Goal: Information Seeking & Learning: Learn about a topic

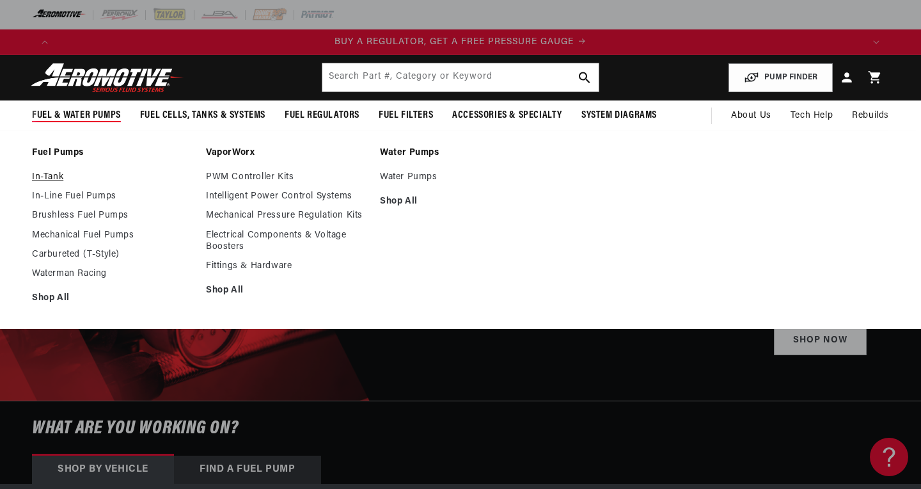
click at [52, 176] on link "In-Tank" at bounding box center [112, 177] width 161 height 12
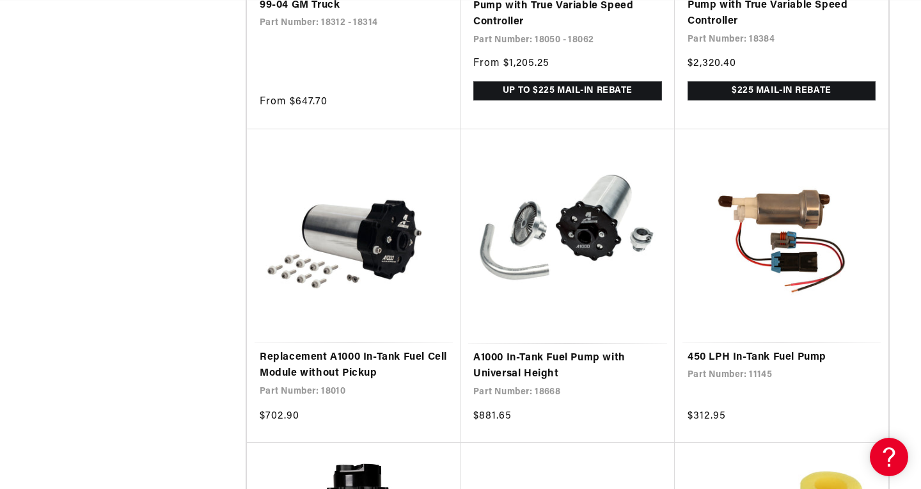
scroll to position [1878, 0]
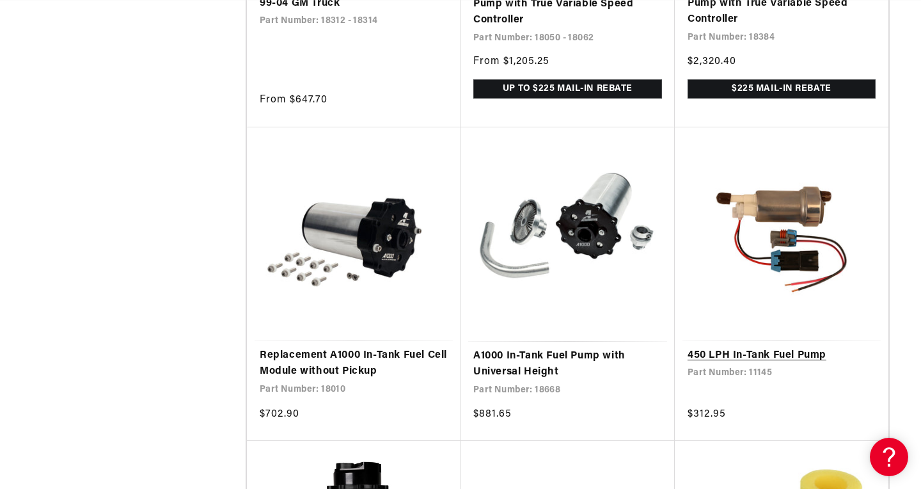
click at [787, 347] on link "450 LPH In-Tank Fuel Pump" at bounding box center [782, 355] width 188 height 17
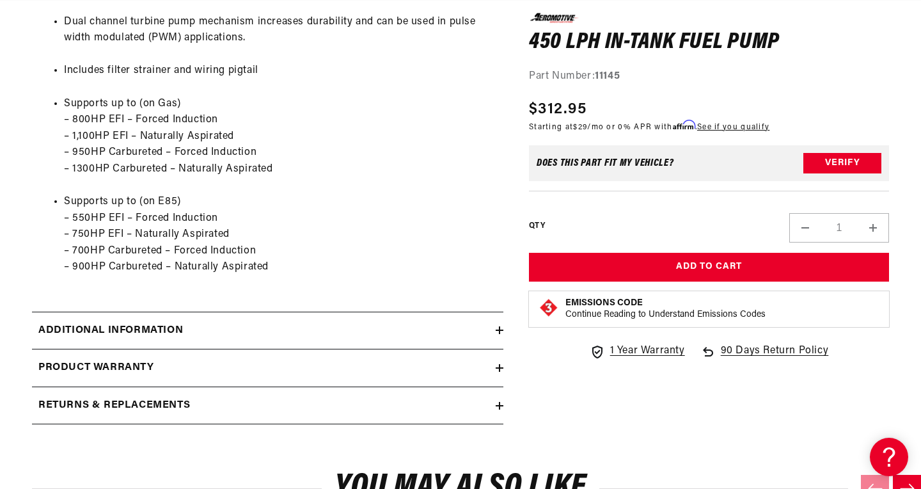
scroll to position [1082, 0]
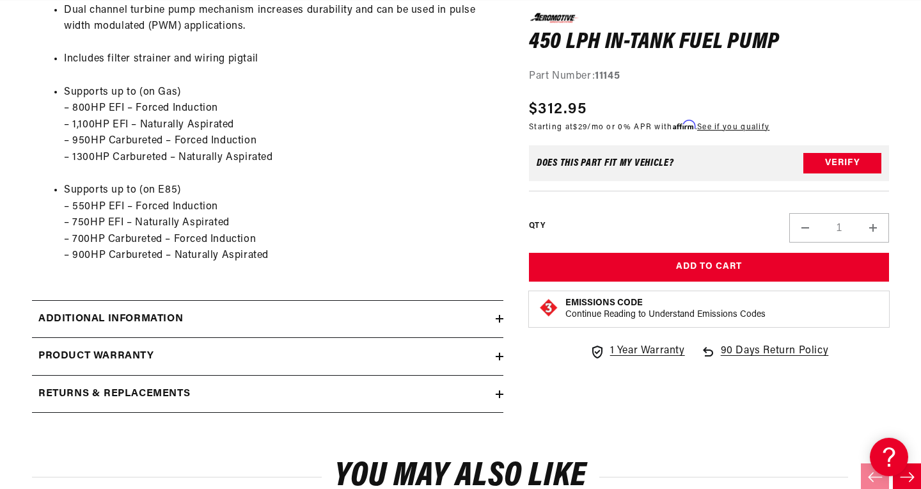
click at [326, 328] on div "Additional information" at bounding box center [264, 319] width 464 height 17
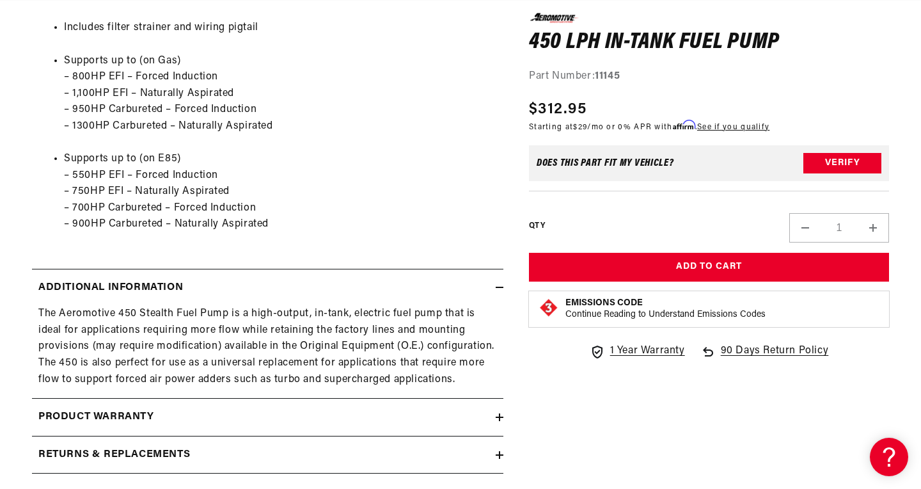
scroll to position [1149, 0]
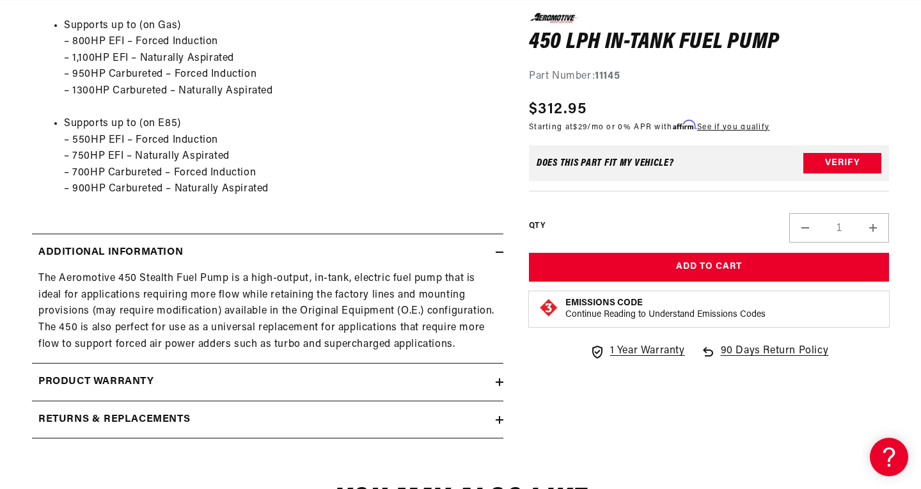
click at [335, 428] on div "Returns & replacements" at bounding box center [264, 419] width 464 height 17
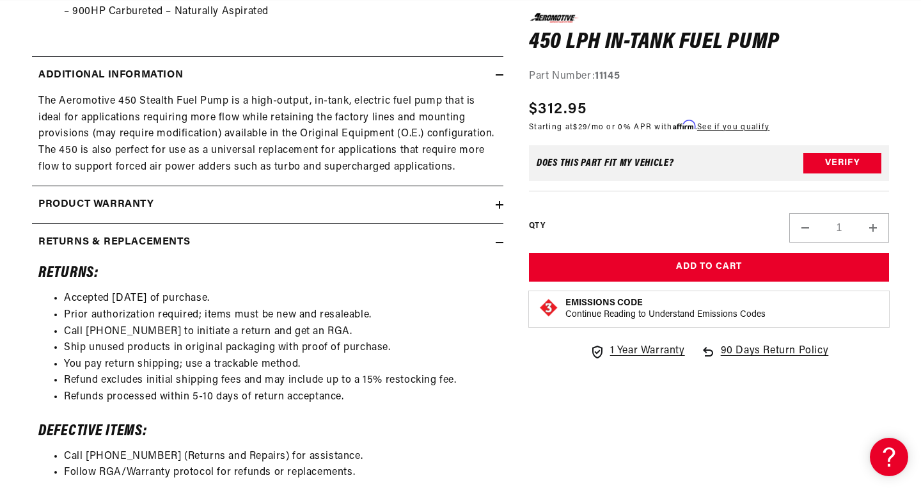
scroll to position [1327, 0]
click at [328, 212] on div "Product warranty" at bounding box center [264, 203] width 464 height 17
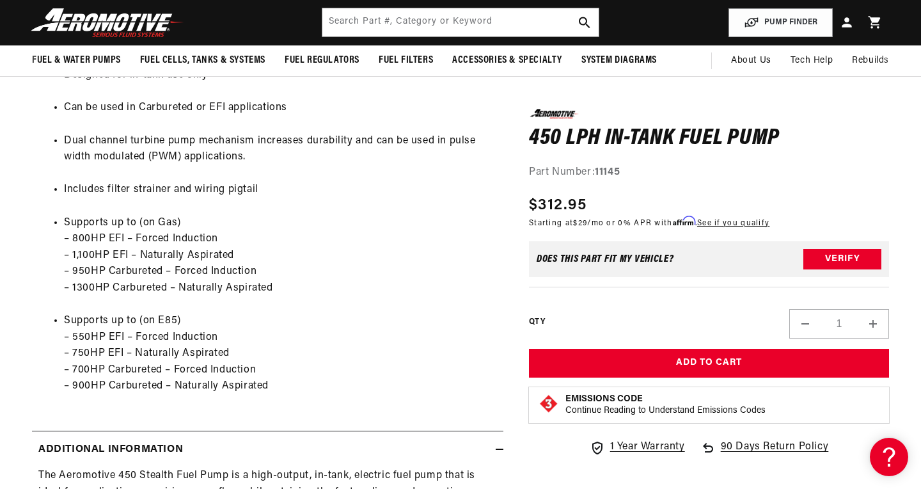
scroll to position [820, 0]
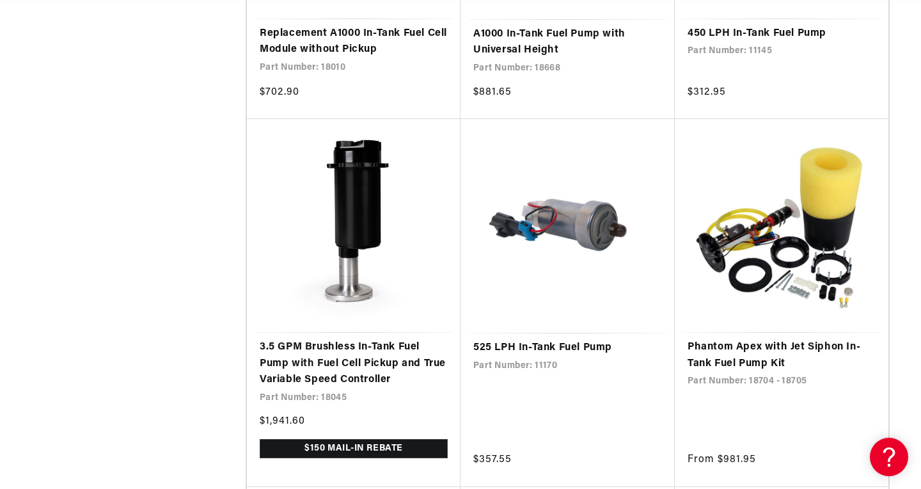
scroll to position [2203, 0]
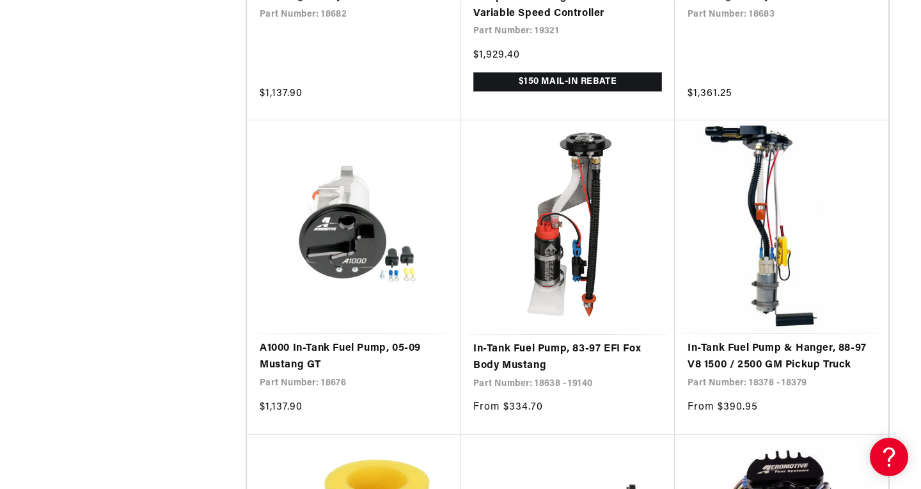
scroll to position [7905, 0]
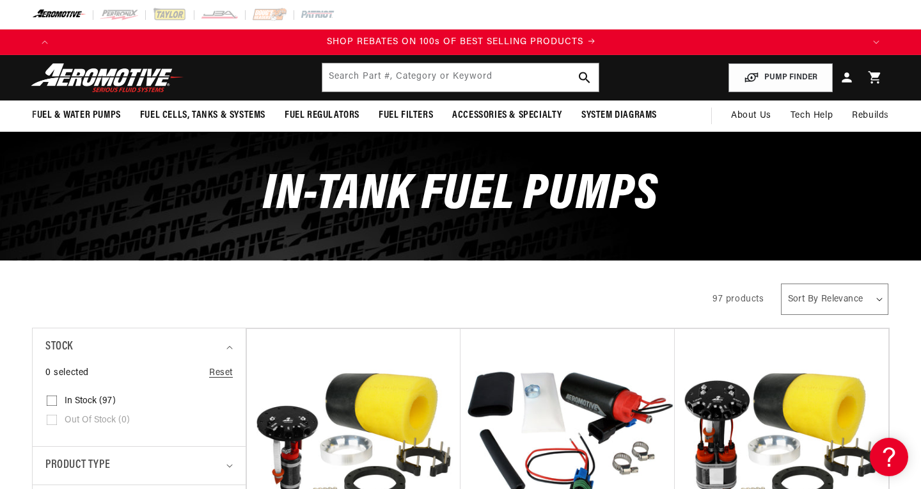
scroll to position [0, 1612]
click at [756, 111] on link "About Us" at bounding box center [752, 115] width 60 height 31
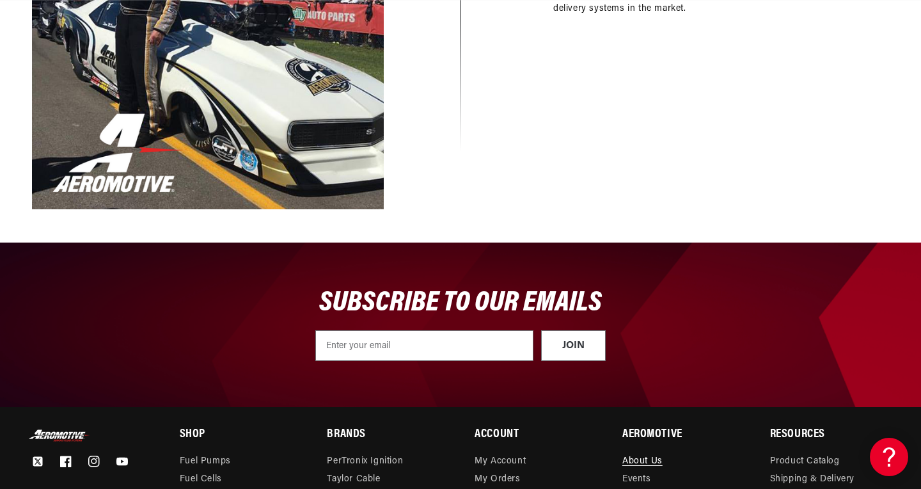
scroll to position [1596, 0]
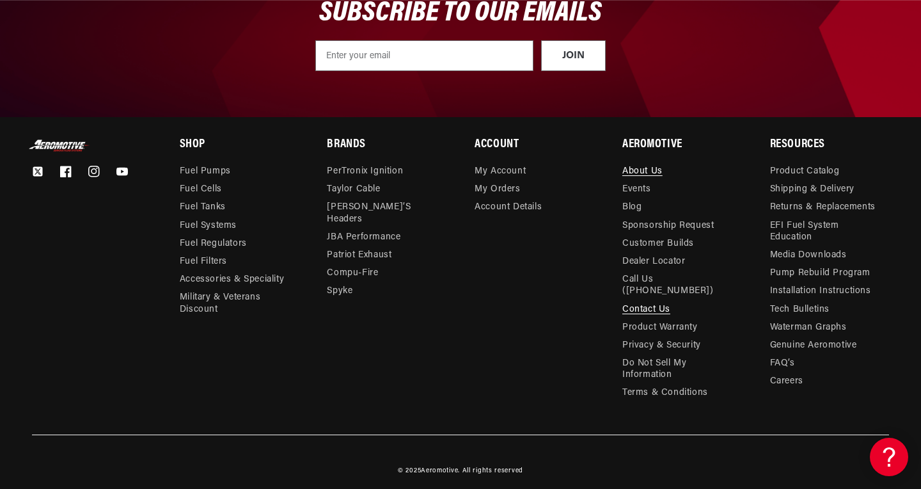
click at [658, 301] on link "Contact Us" at bounding box center [647, 310] width 48 height 18
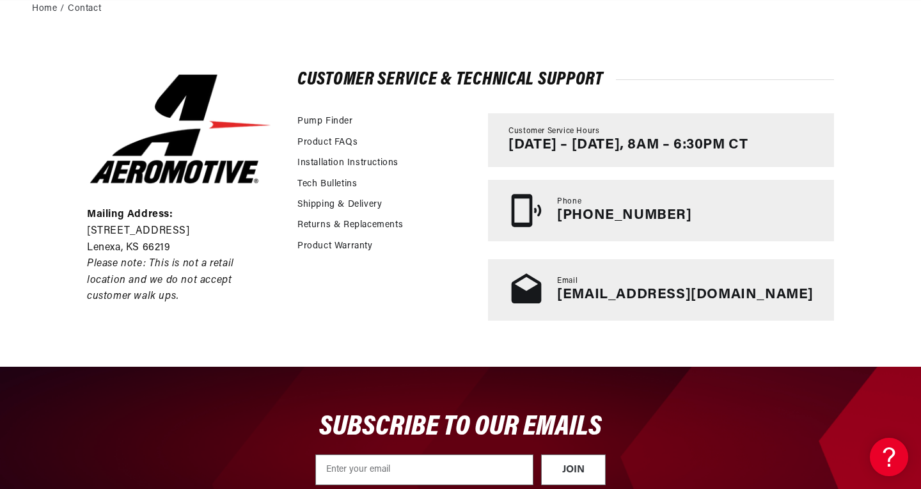
scroll to position [0, 806]
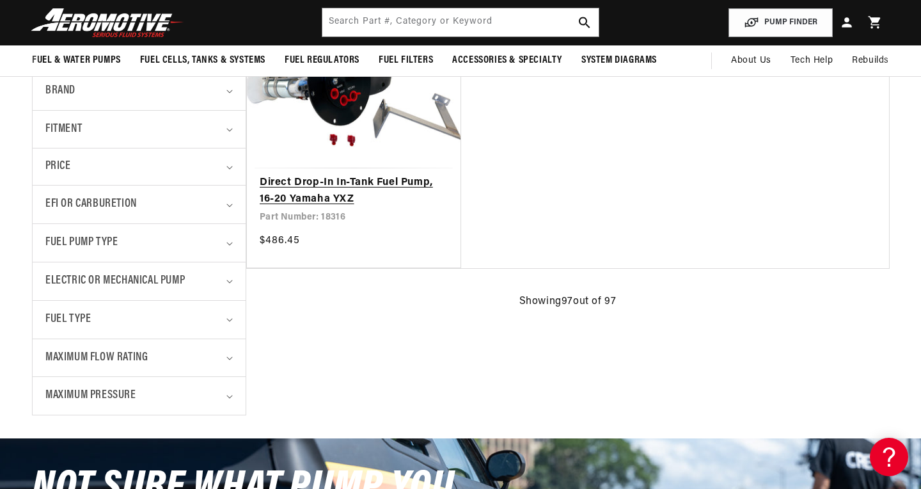
scroll to position [349, 0]
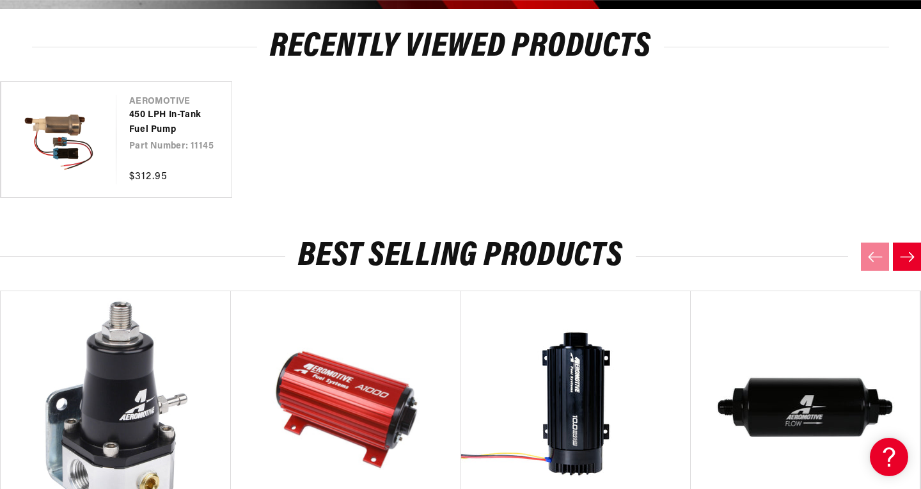
scroll to position [1108, 0]
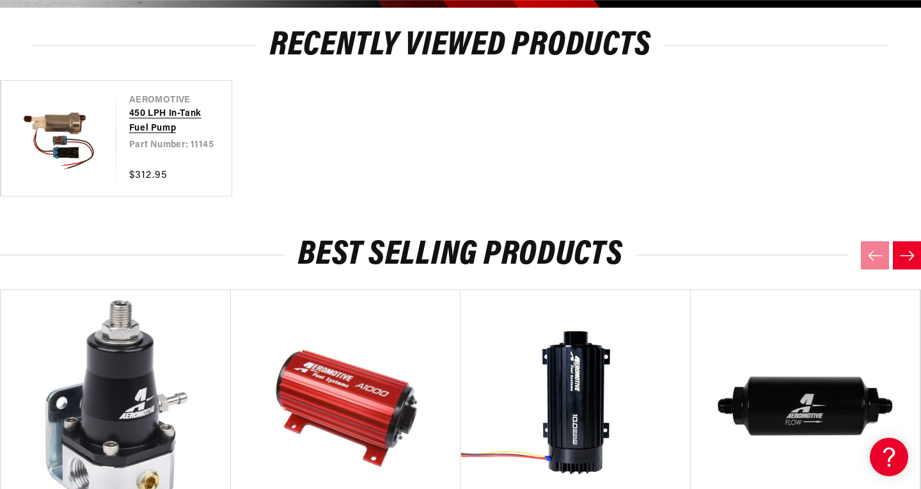
click at [143, 115] on link "450 LPH In-Tank Fuel Pump" at bounding box center [167, 121] width 77 height 29
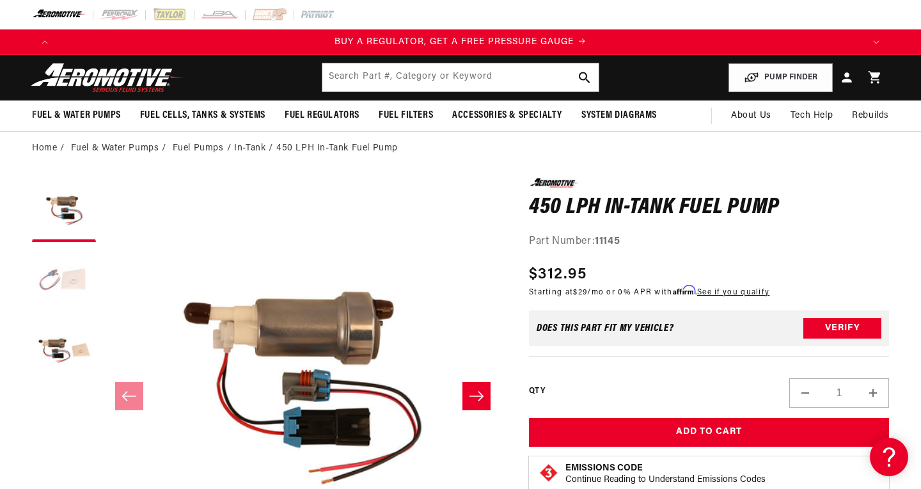
click at [58, 284] on button "Load image 2 in gallery view" at bounding box center [64, 280] width 64 height 64
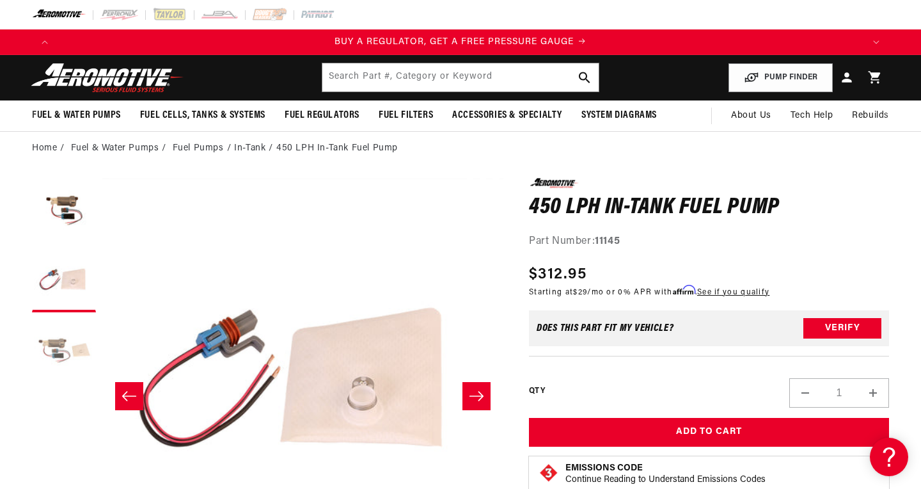
click at [66, 340] on button "Load image 3 in gallery view" at bounding box center [64, 351] width 64 height 64
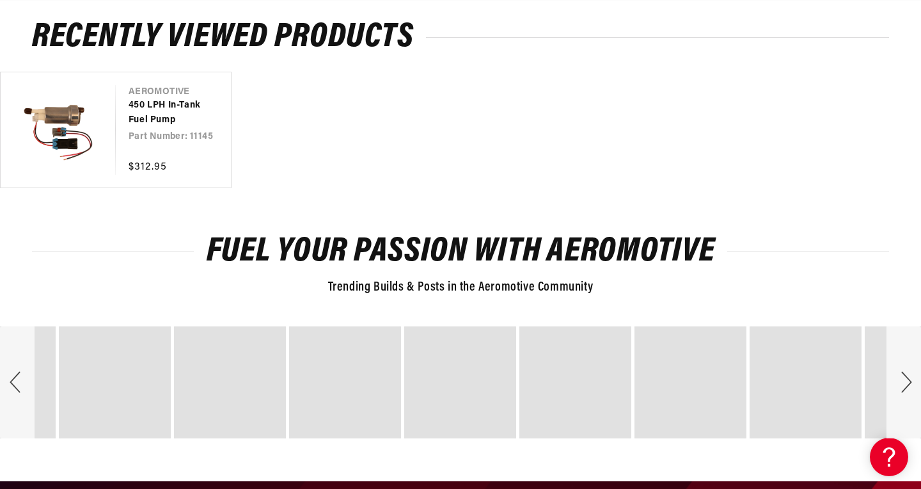
scroll to position [2510, 0]
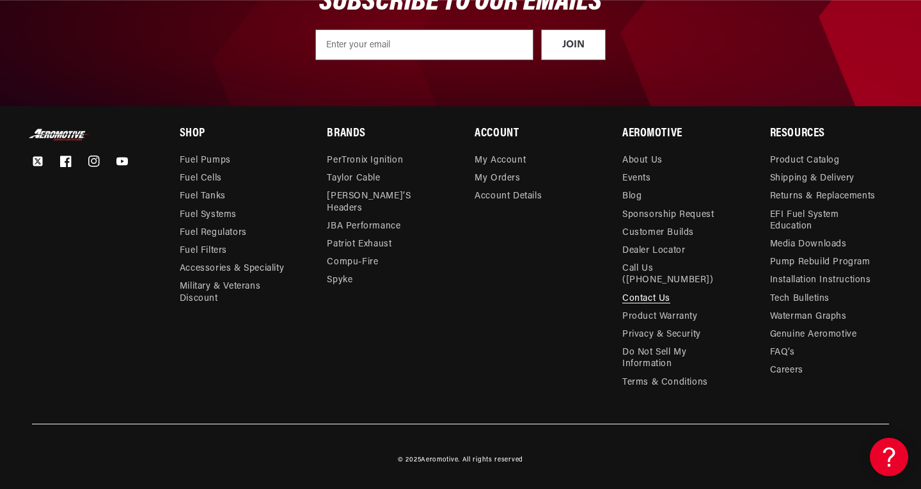
click at [637, 295] on link "Contact Us" at bounding box center [647, 299] width 48 height 18
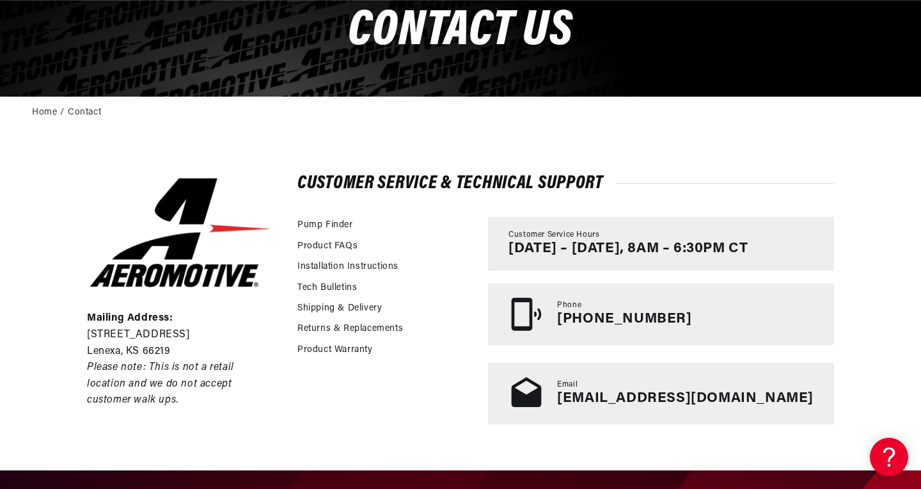
scroll to position [0, 806]
